Goal: Obtain resource: Download file/media

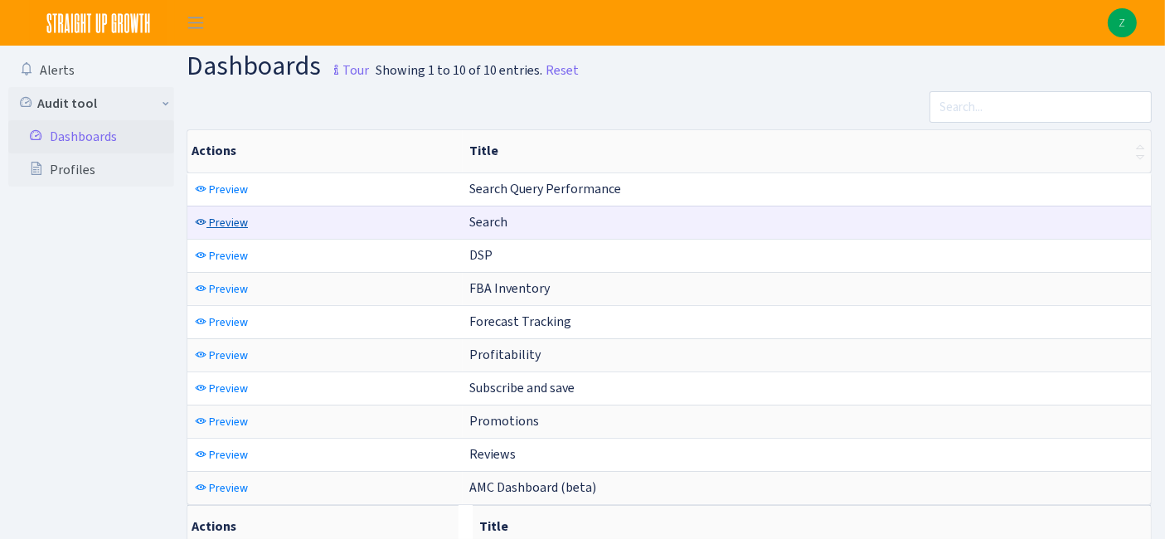
click at [216, 221] on span "Preview" at bounding box center [228, 223] width 39 height 16
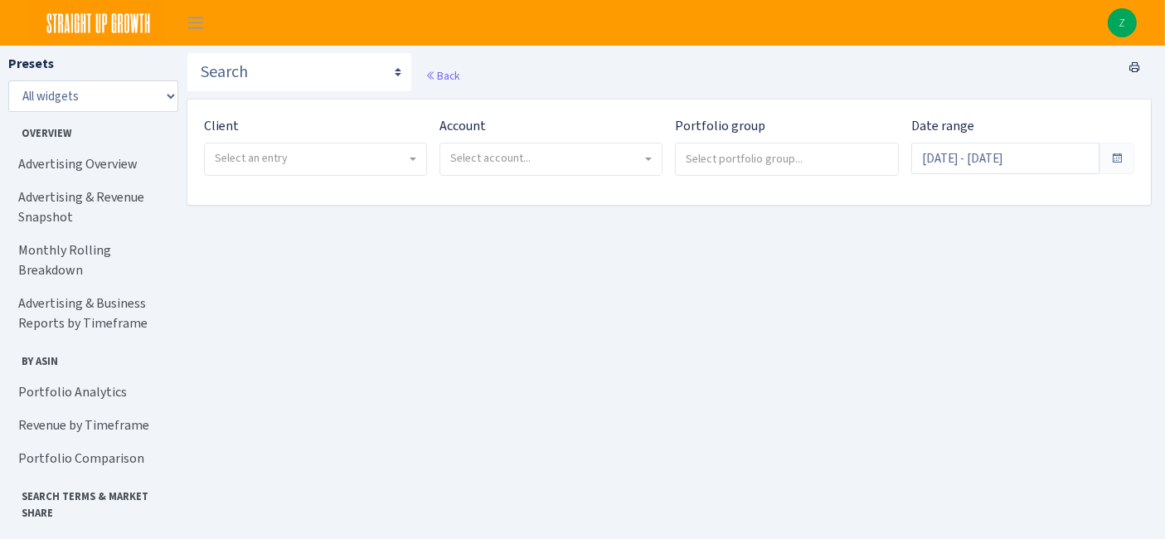
click at [321, 156] on span "Select an entry" at bounding box center [311, 158] width 192 height 17
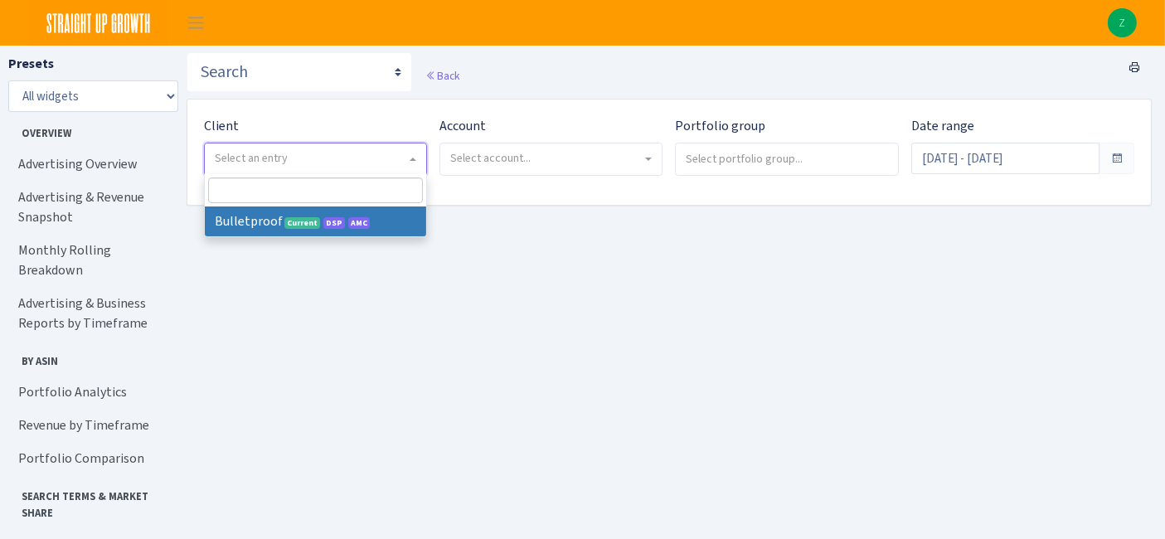
select select "409"
select select
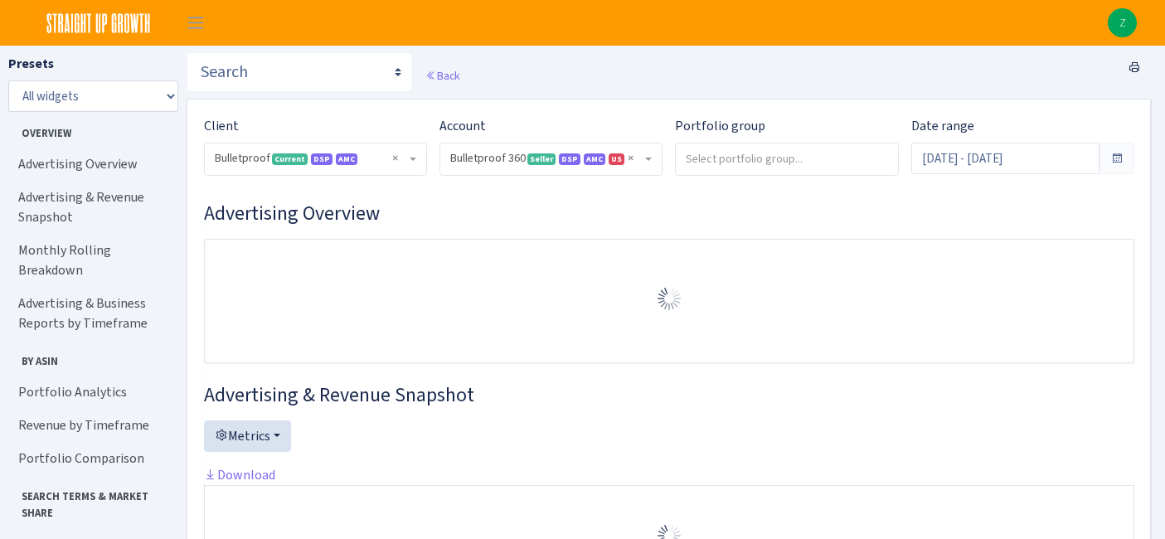
select select "3235730245795869"
click at [995, 167] on input "Sep 7, 2025 - Oct 6, 2025" at bounding box center [1005, 159] width 188 height 32
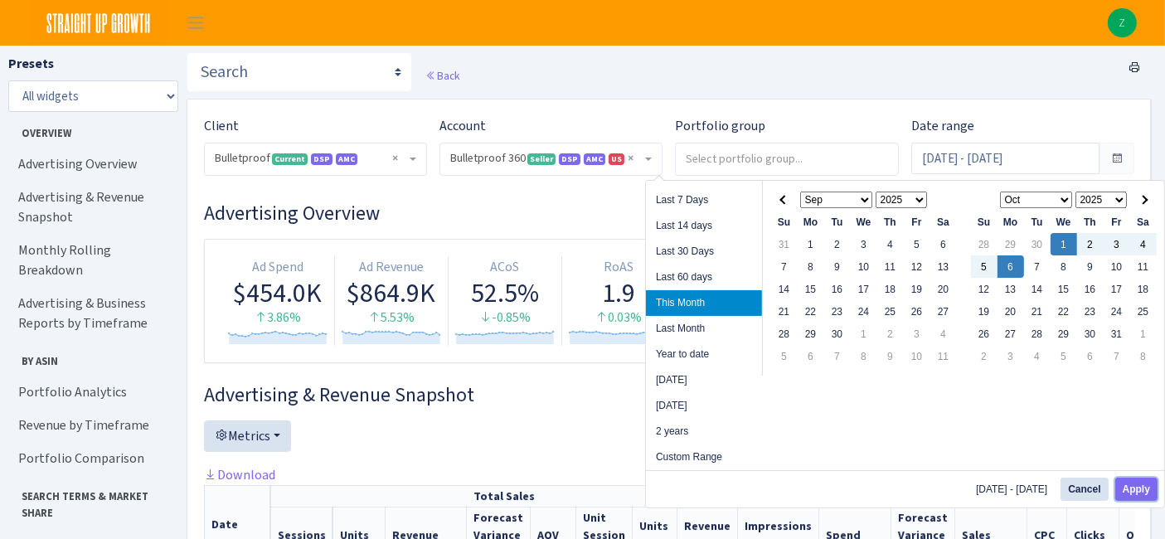
click at [1134, 483] on button "Apply" at bounding box center [1136, 489] width 42 height 23
type input "[DATE] - [DATE]"
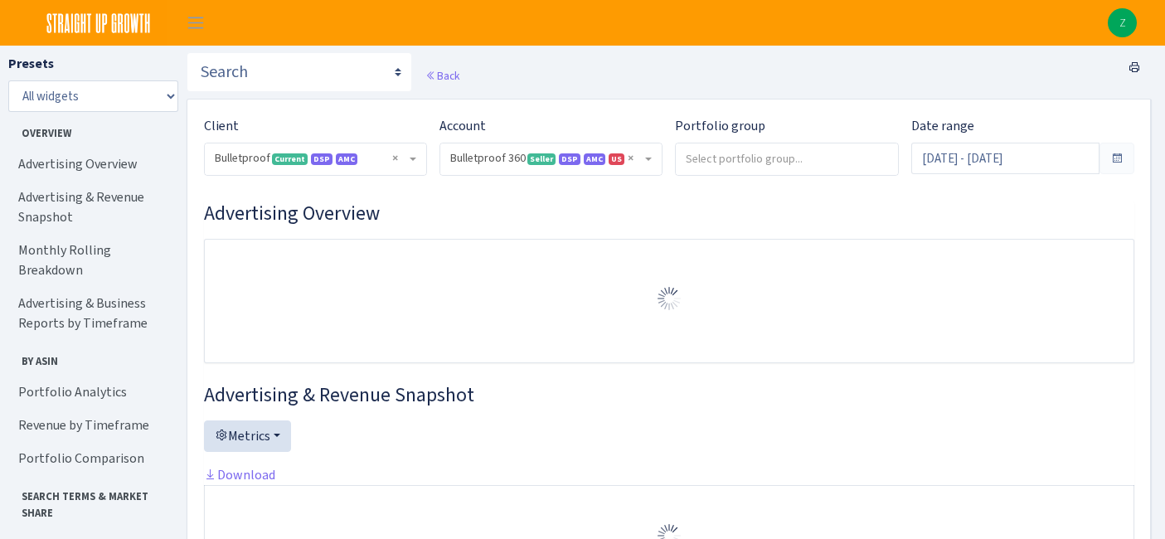
select select "3235730245795869"
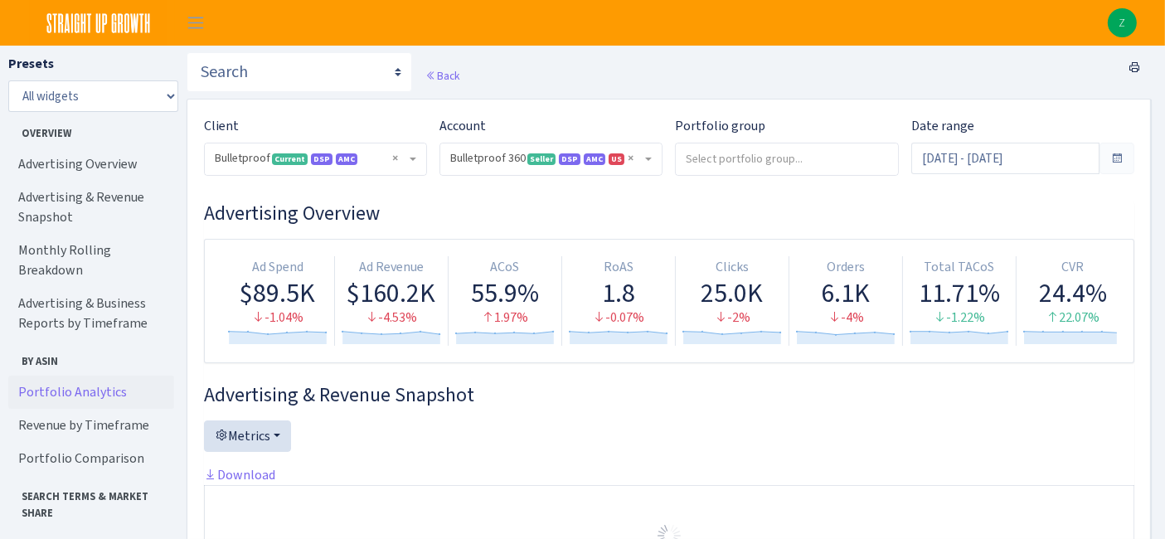
click at [84, 376] on link "Portfolio Analytics" at bounding box center [91, 392] width 166 height 33
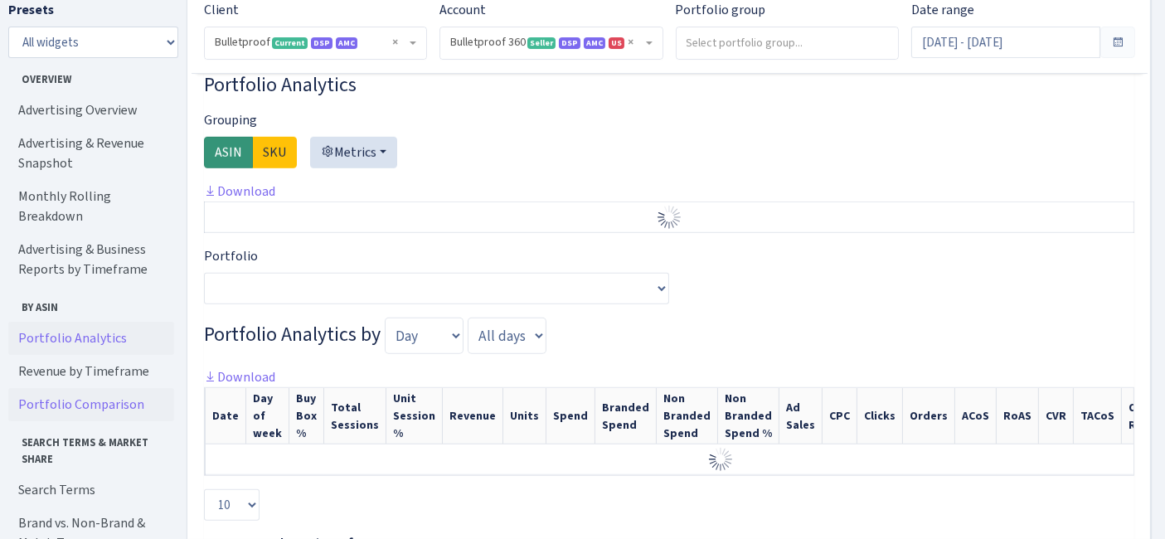
scroll to position [1220, 0]
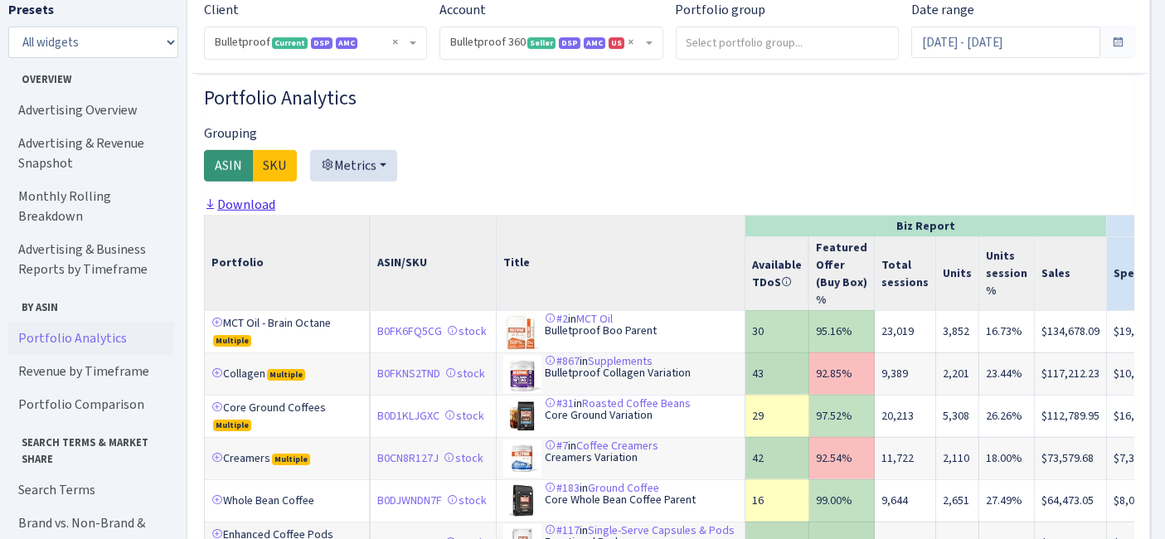
click at [253, 213] on link "Download" at bounding box center [239, 204] width 71 height 17
click at [1003, 36] on input "[DATE] - [DATE]" at bounding box center [1005, 43] width 188 height 32
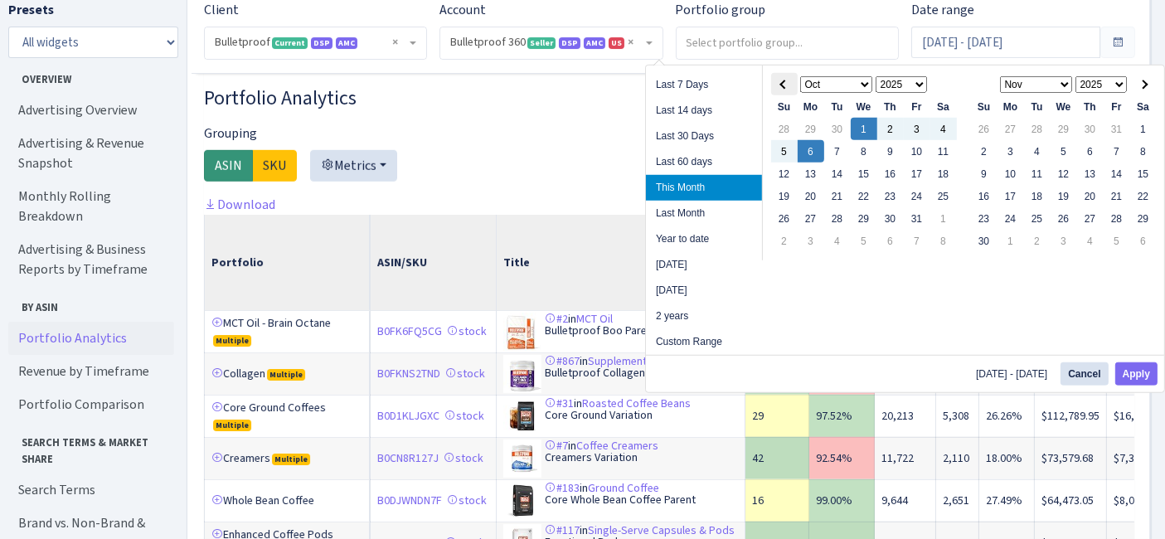
click at [781, 87] on th at bounding box center [784, 84] width 27 height 22
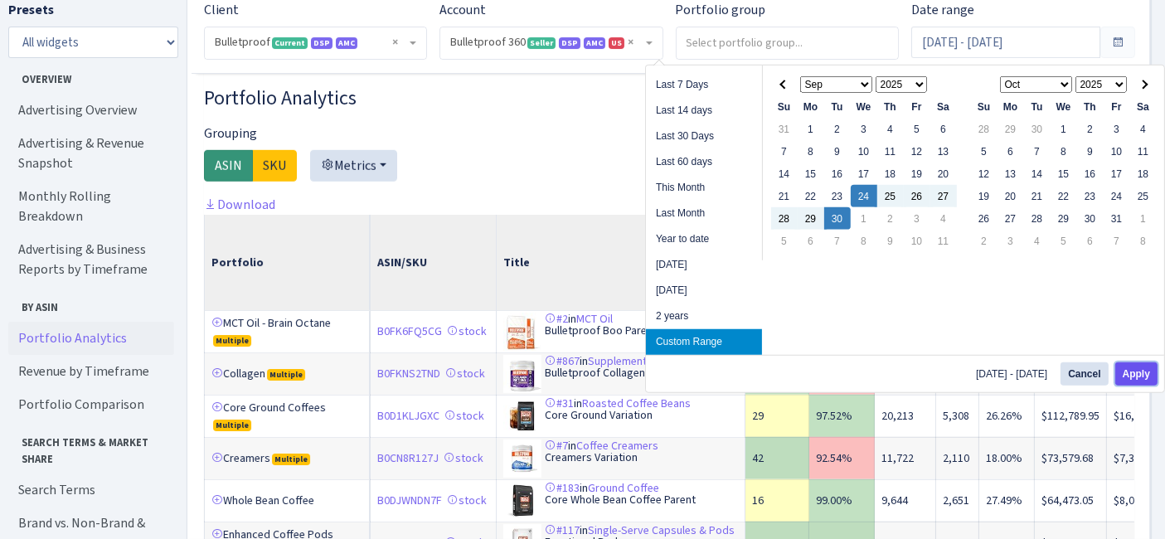
click at [1134, 371] on button "Apply" at bounding box center [1136, 373] width 42 height 23
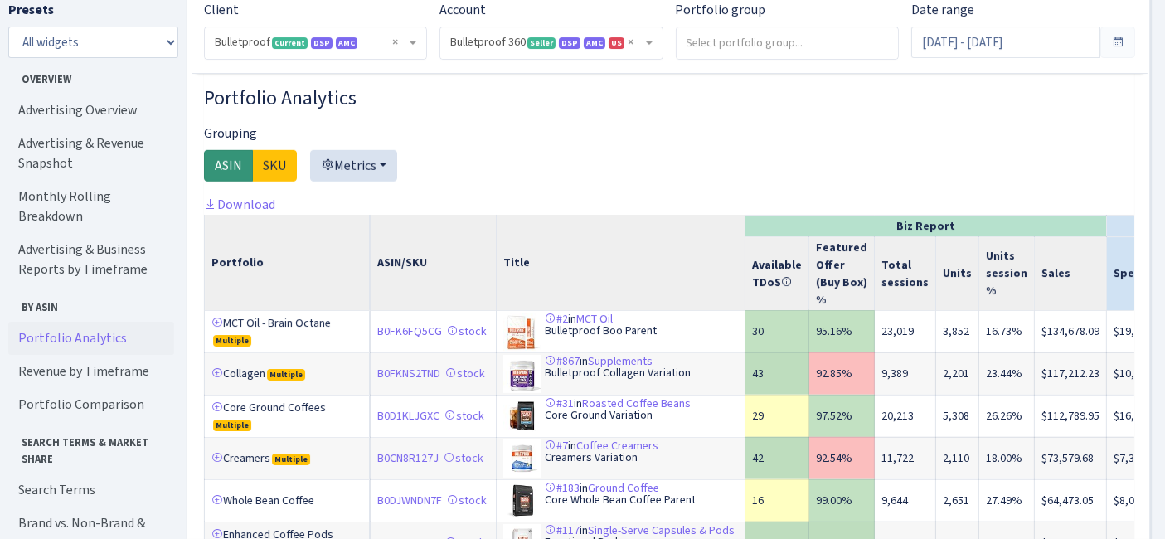
type input "Sep 24, 2025 - Sep 30, 2025"
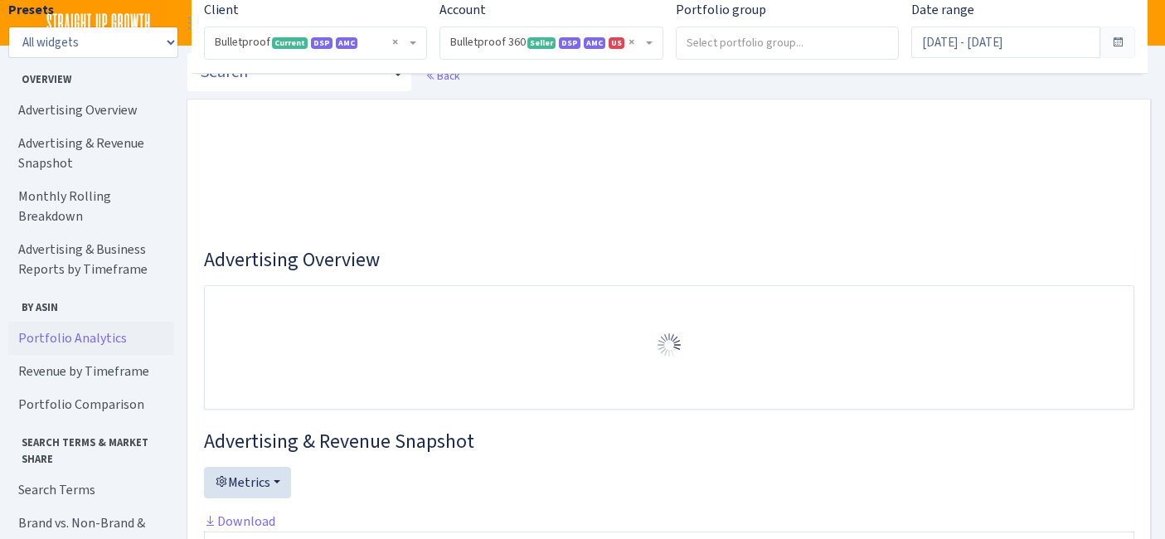
select select "3235730245795869"
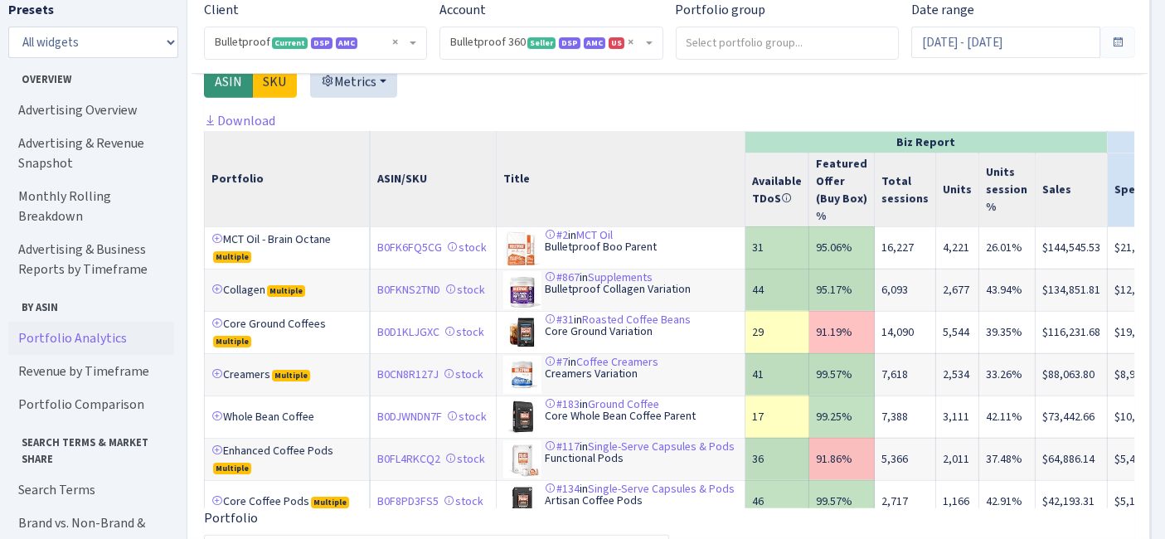
drag, startPoint x: 248, startPoint y: 147, endPoint x: 236, endPoint y: 130, distance: 20.7
click at [248, 129] on link "Download" at bounding box center [239, 120] width 71 height 17
click at [1033, 35] on input "Sep 24, 2025 - Sep 30, 2025" at bounding box center [1005, 43] width 188 height 32
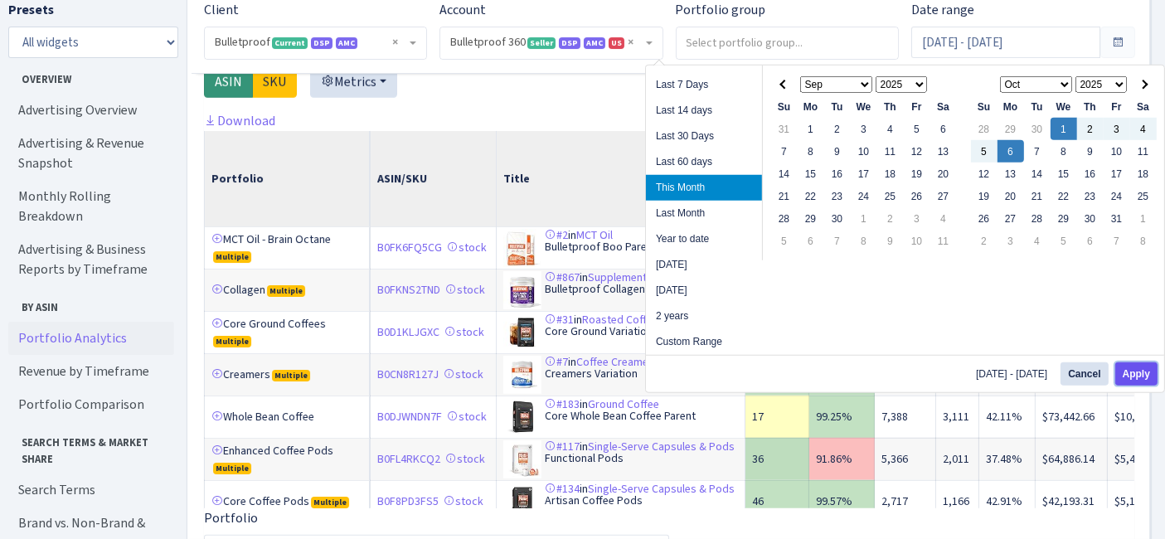
click at [1137, 377] on button "Apply" at bounding box center [1136, 373] width 42 height 23
type input "[DATE] - [DATE]"
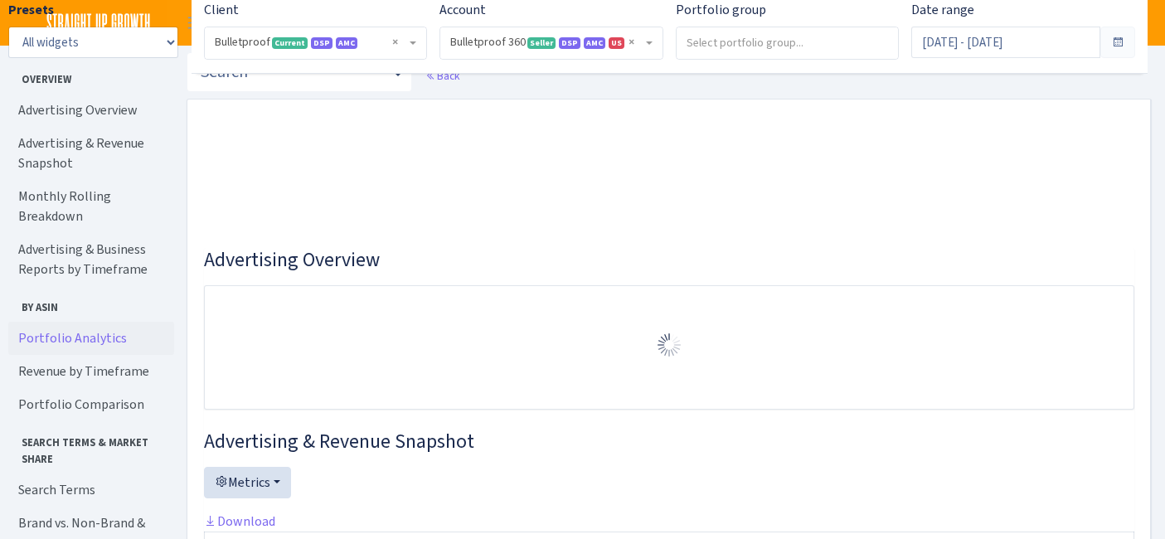
select select "3235730245795869"
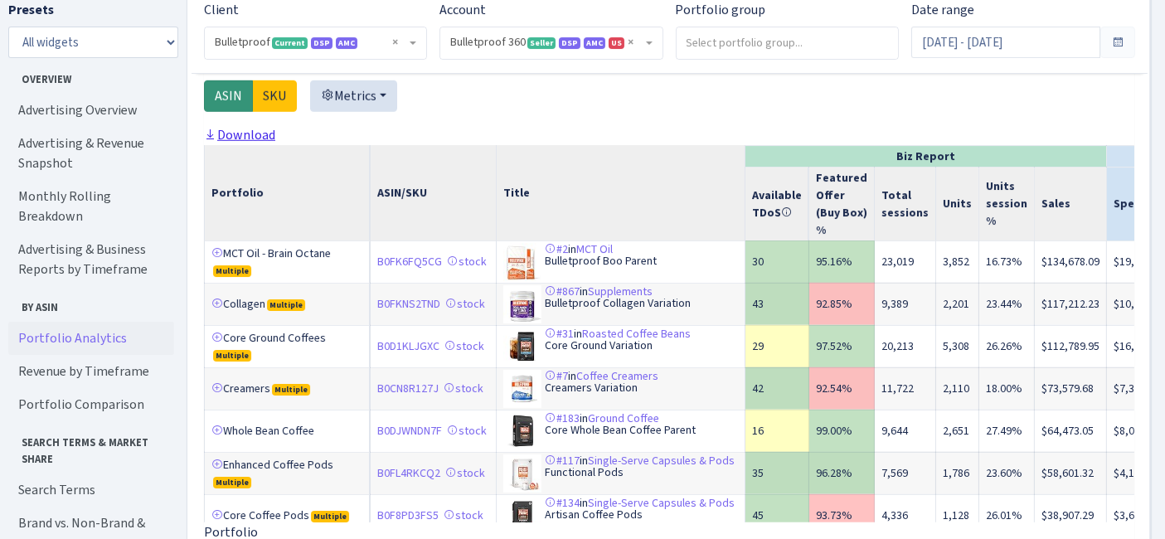
click at [249, 143] on link "Download" at bounding box center [239, 134] width 71 height 17
